Goal: Transaction & Acquisition: Purchase product/service

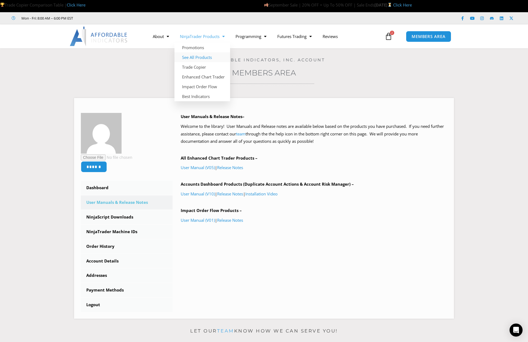
click at [205, 56] on link "See All Products" at bounding box center [202, 57] width 56 height 10
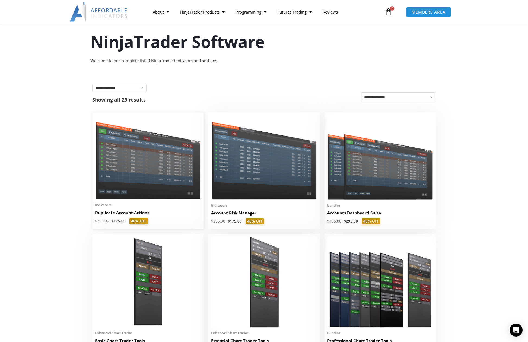
scroll to position [54, 0]
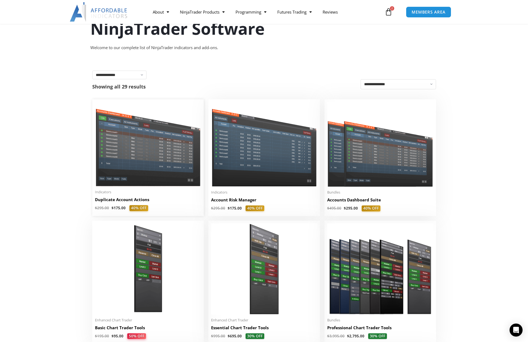
click at [151, 182] on img at bounding box center [148, 144] width 106 height 84
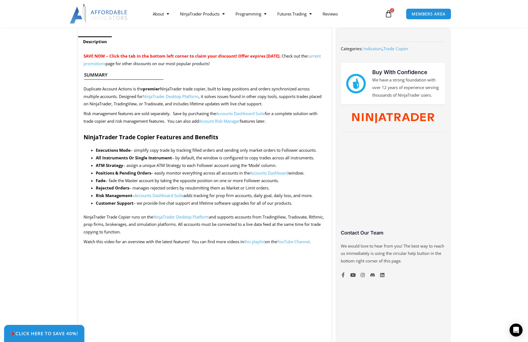
scroll to position [217, 0]
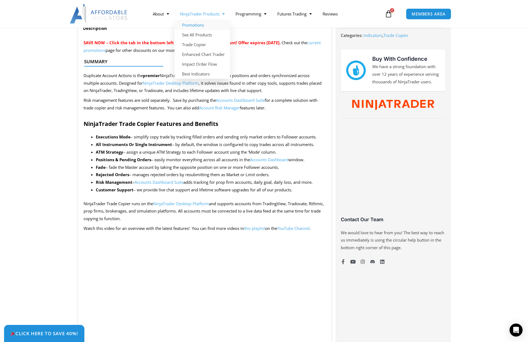
click at [198, 26] on link "Promotions" at bounding box center [202, 25] width 56 height 10
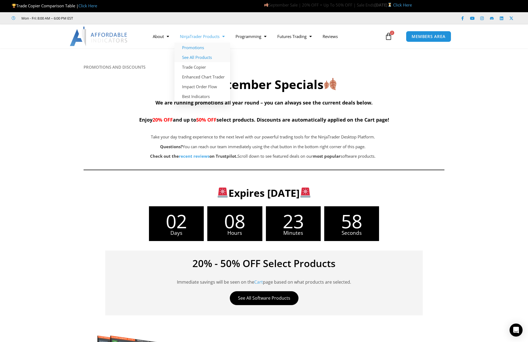
click at [198, 56] on link "See All Products" at bounding box center [202, 57] width 56 height 10
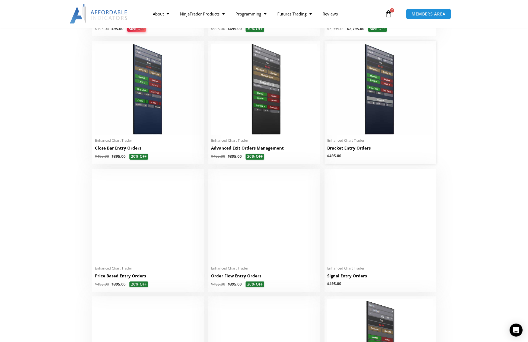
scroll to position [380, 0]
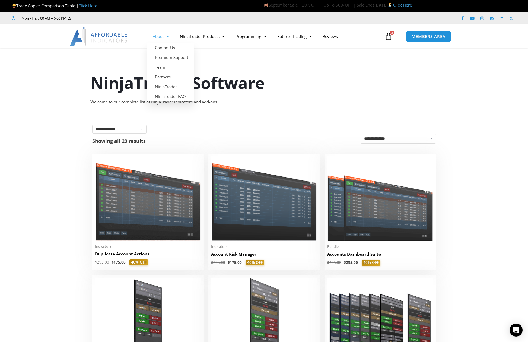
click at [107, 38] on img at bounding box center [99, 37] width 58 height 20
click at [427, 33] on link "MEMBERS AREA" at bounding box center [428, 36] width 50 height 12
click at [389, 37] on icon at bounding box center [388, 37] width 8 height 8
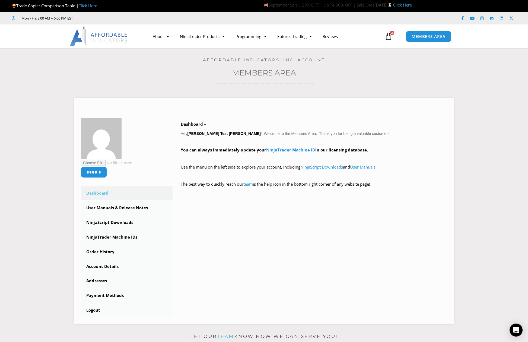
click at [392, 36] on link "$ 990.00 2 Cart" at bounding box center [388, 36] width 24 height 16
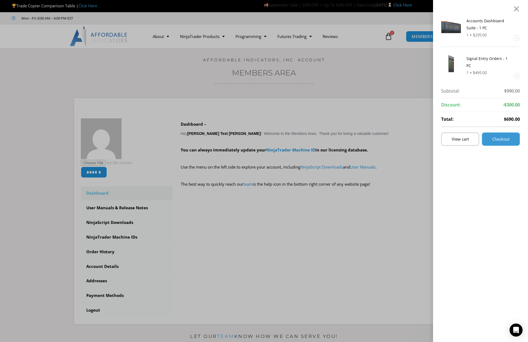
click at [517, 136] on link "Checkout" at bounding box center [500, 138] width 38 height 13
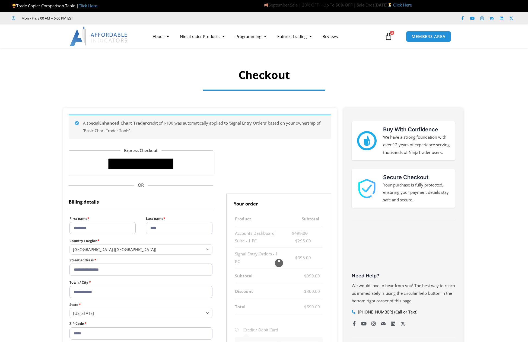
select select "**"
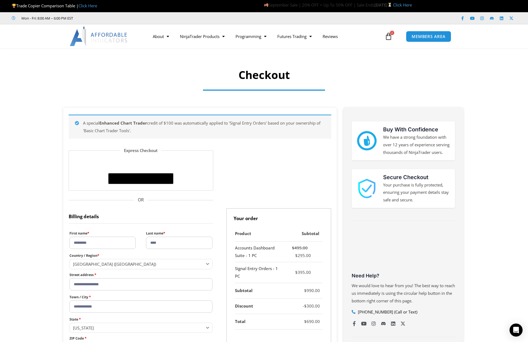
drag, startPoint x: 280, startPoint y: 135, endPoint x: 271, endPoint y: 132, distance: 9.3
drag, startPoint x: 271, startPoint y: 132, endPoint x: 333, endPoint y: 67, distance: 89.8
click at [333, 67] on div at bounding box center [264, 66] width 528 height 31
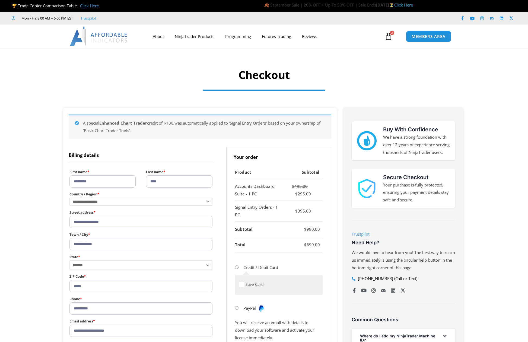
select select "**"
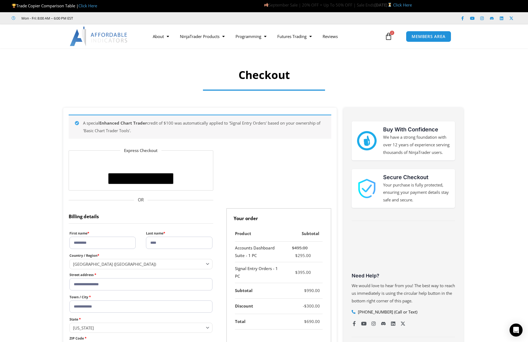
click at [94, 35] on img at bounding box center [99, 37] width 58 height 20
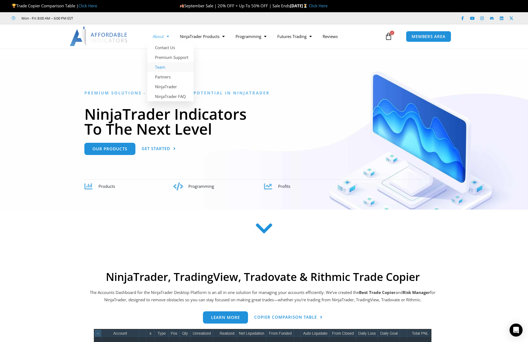
click at [166, 69] on link "Team" at bounding box center [170, 67] width 46 height 10
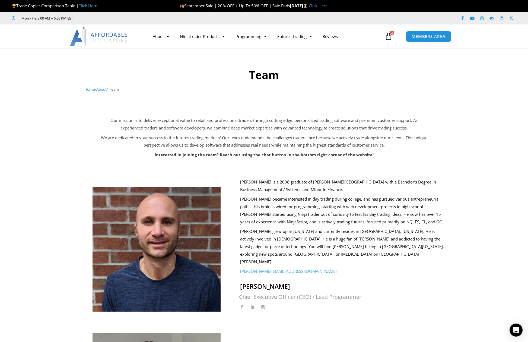
click at [87, 36] on img at bounding box center [99, 37] width 58 height 20
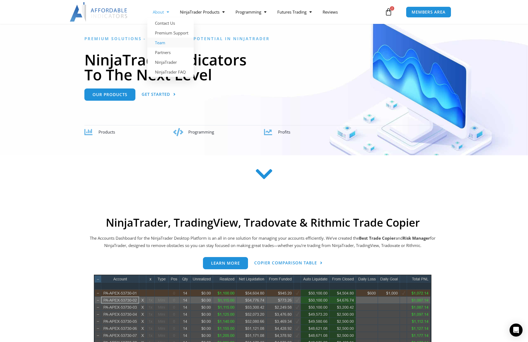
click at [163, 42] on link "Team" at bounding box center [170, 43] width 46 height 10
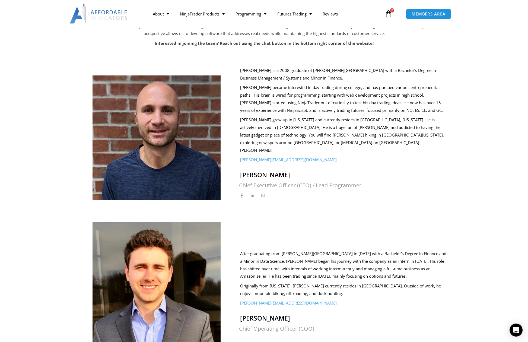
scroll to position [108, 0]
